Goal: Information Seeking & Learning: Check status

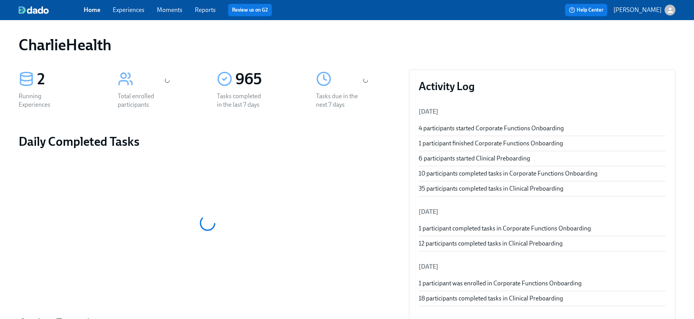
drag, startPoint x: 119, startPoint y: 4, endPoint x: 121, endPoint y: 7, distance: 4.0
click at [120, 4] on div "Home Experiences Moments Reports Review us on G2" at bounding box center [232, 10] width 296 height 12
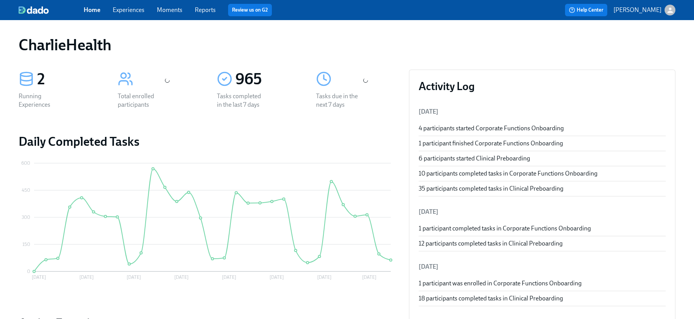
click at [121, 7] on link "Experiences" at bounding box center [129, 9] width 32 height 7
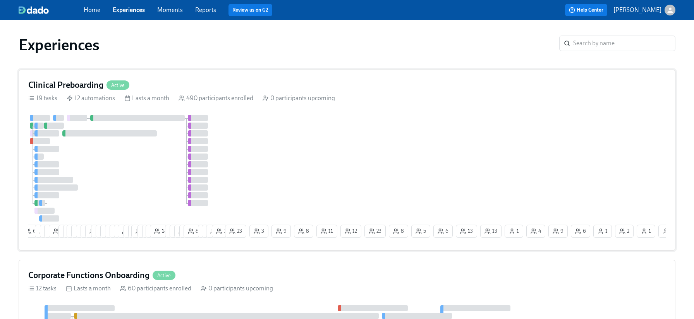
click at [87, 86] on h4 "Clinical Preboarding" at bounding box center [65, 85] width 75 height 12
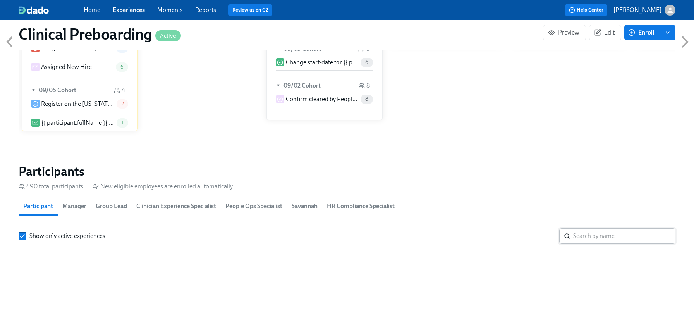
scroll to position [735, 0]
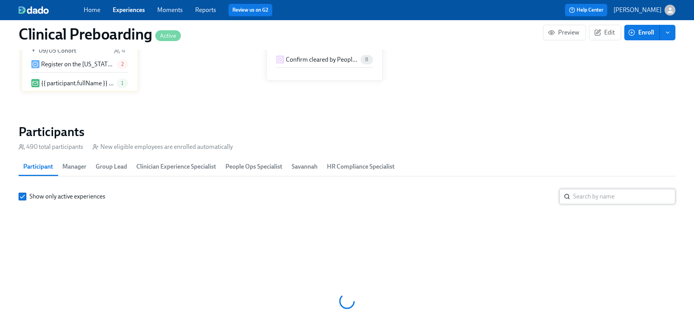
click at [599, 189] on input "search" at bounding box center [624, 196] width 102 height 15
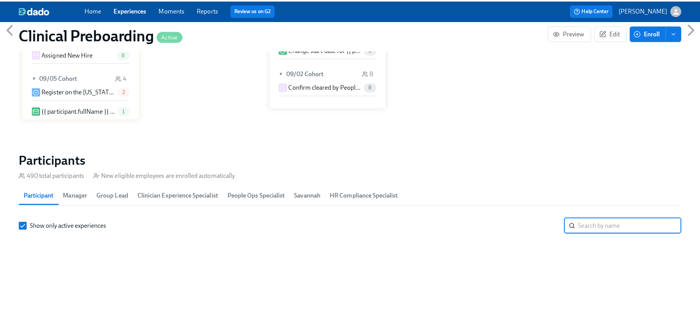
scroll to position [762, 0]
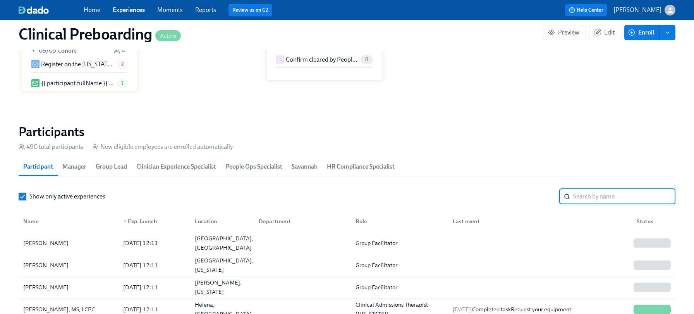
click at [598, 191] on input "search" at bounding box center [624, 196] width 102 height 15
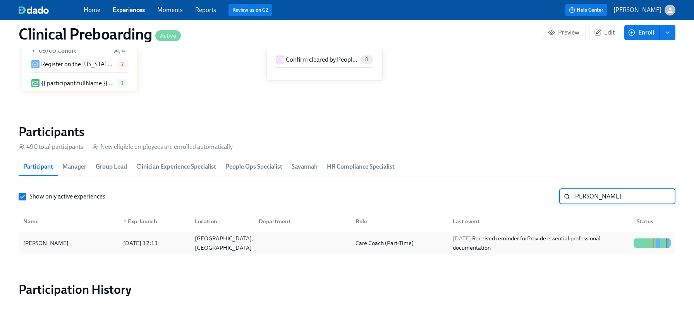
type input "[PERSON_NAME]"
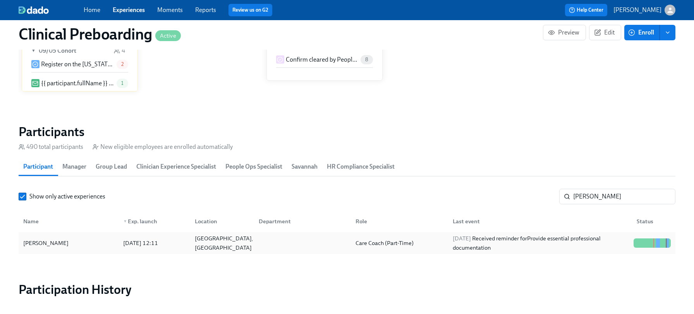
click at [643, 247] on div at bounding box center [643, 242] width 1 height 9
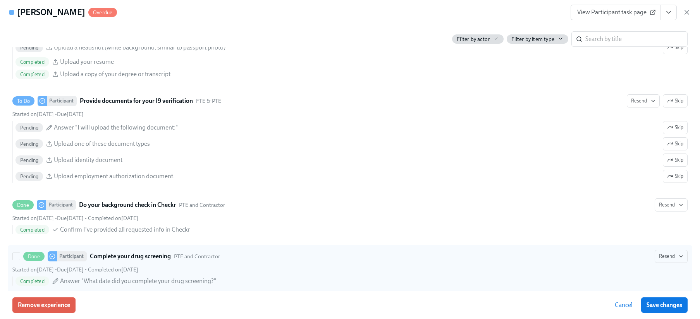
scroll to position [927, 0]
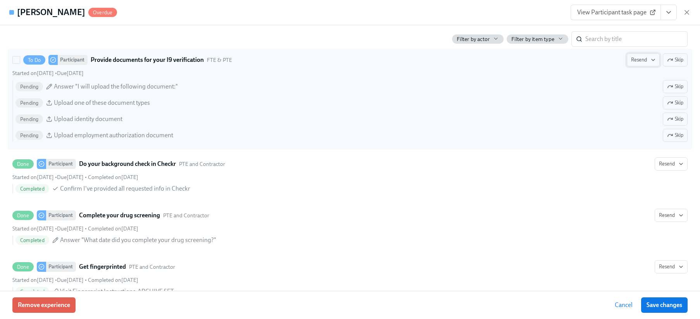
click at [632, 62] on span "Resend" at bounding box center [643, 60] width 24 height 8
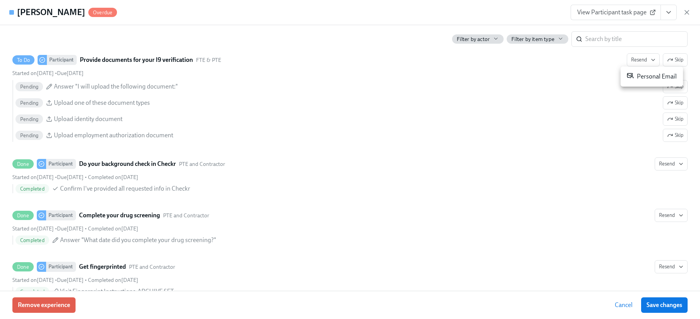
click at [634, 77] on div "Personal Email" at bounding box center [651, 76] width 50 height 9
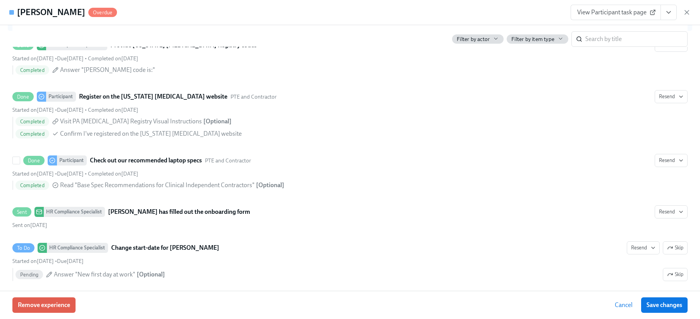
scroll to position [1228, 0]
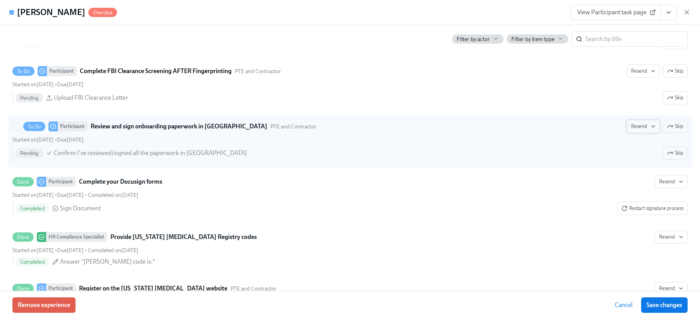
click at [642, 126] on span "Resend" at bounding box center [643, 127] width 24 height 8
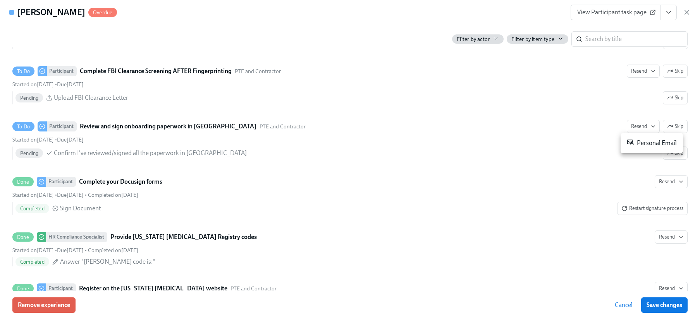
click at [635, 143] on div "Personal Email" at bounding box center [651, 143] width 50 height 9
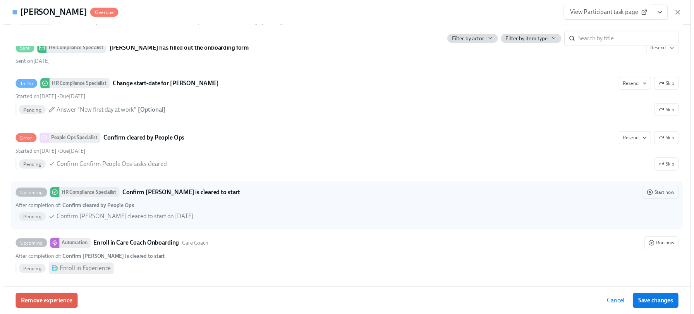
scroll to position [1588, 0]
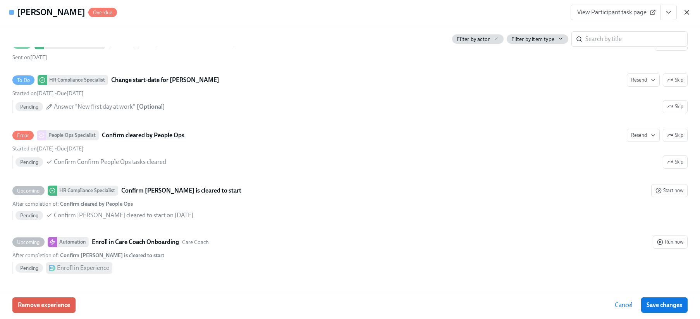
click at [685, 12] on icon "button" at bounding box center [687, 13] width 8 height 8
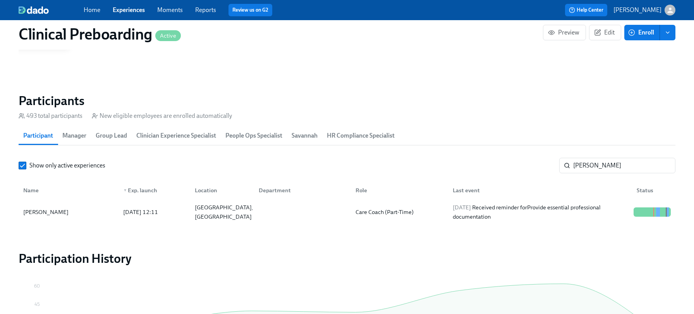
scroll to position [0, 9982]
